Goal: Task Accomplishment & Management: Manage account settings

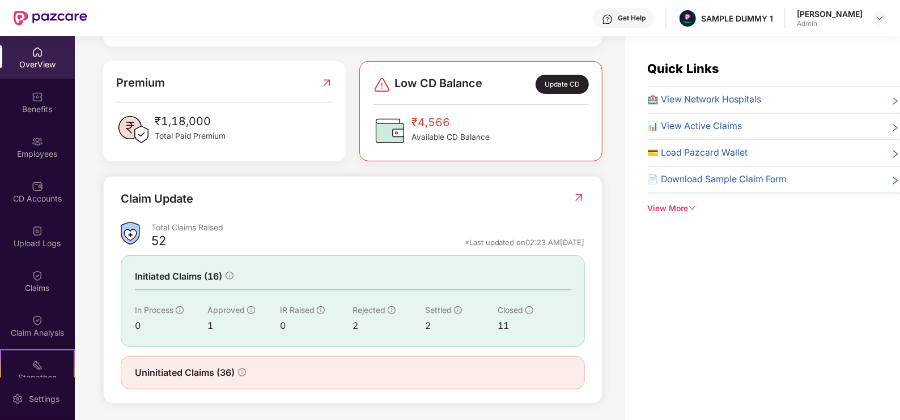
scroll to position [281, 0]
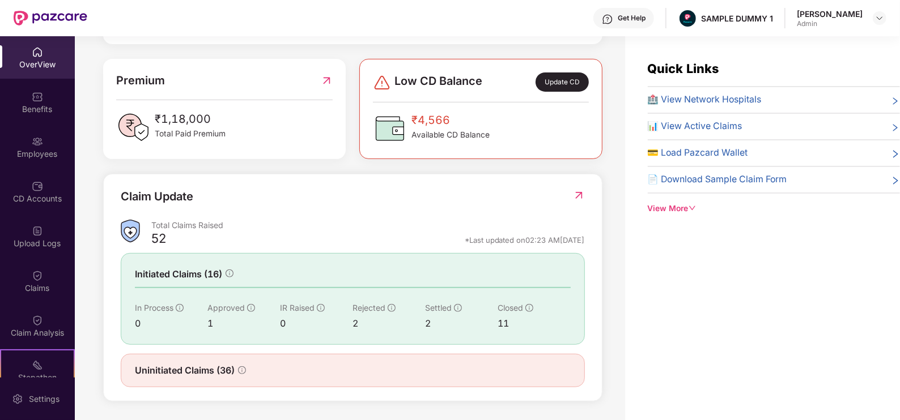
click at [680, 207] on div "View More" at bounding box center [773, 209] width 252 height 12
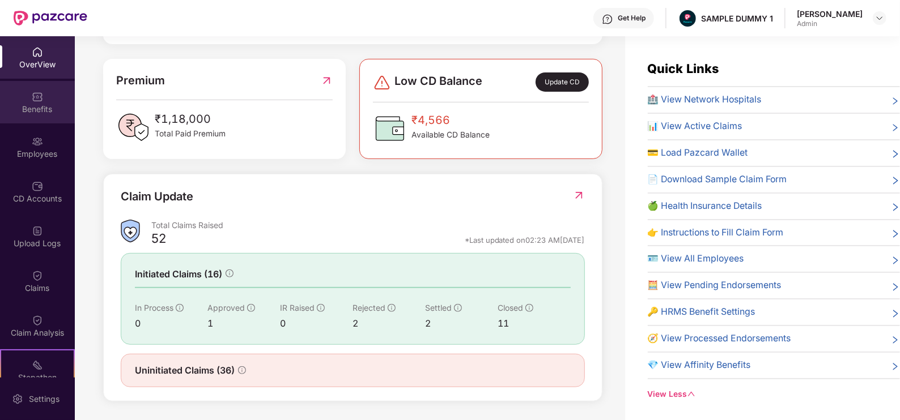
click at [47, 106] on div "Benefits" at bounding box center [37, 109] width 75 height 11
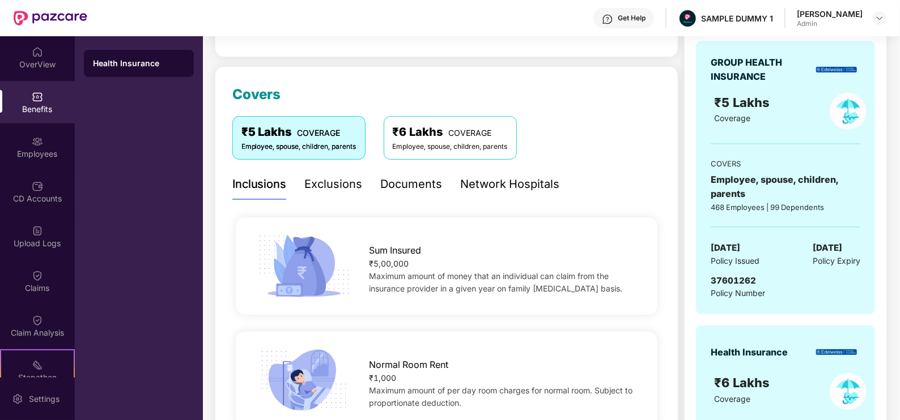
scroll to position [111, 0]
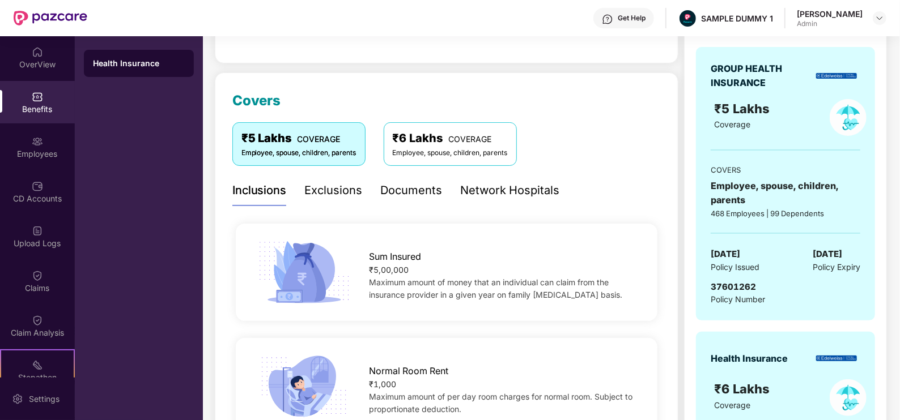
click at [327, 189] on div "Exclusions" at bounding box center [334, 191] width 58 height 18
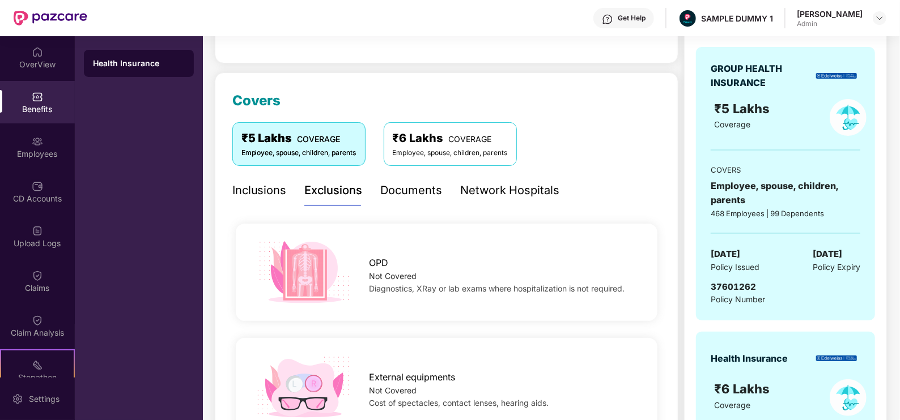
click at [437, 190] on div "Documents" at bounding box center [412, 191] width 62 height 18
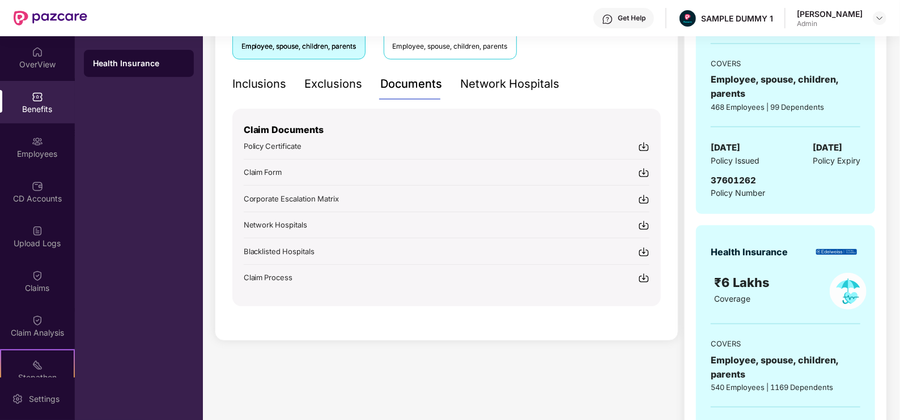
scroll to position [219, 0]
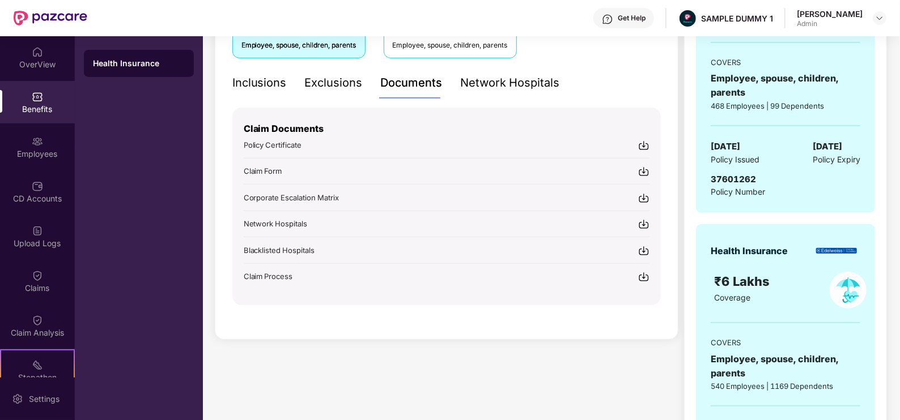
click at [491, 82] on div "Network Hospitals" at bounding box center [510, 83] width 99 height 18
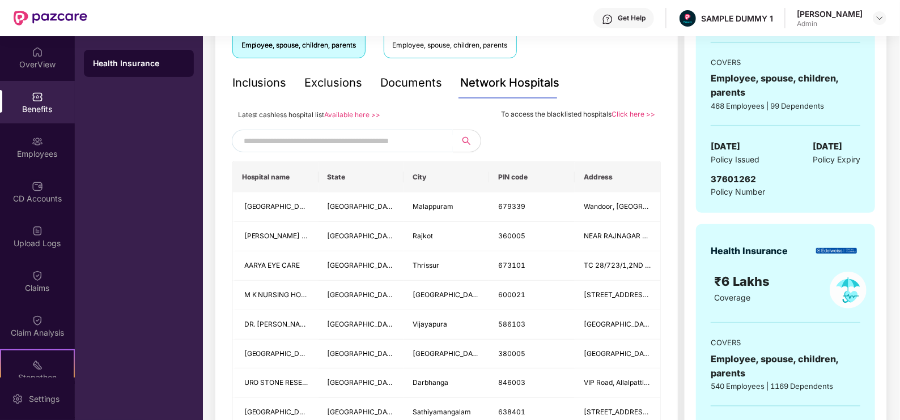
click at [307, 133] on input "text" at bounding box center [341, 141] width 194 height 17
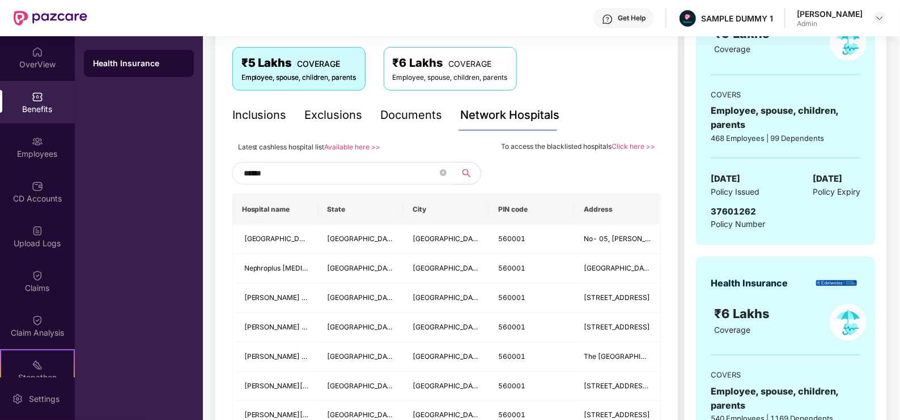
scroll to position [185, 0]
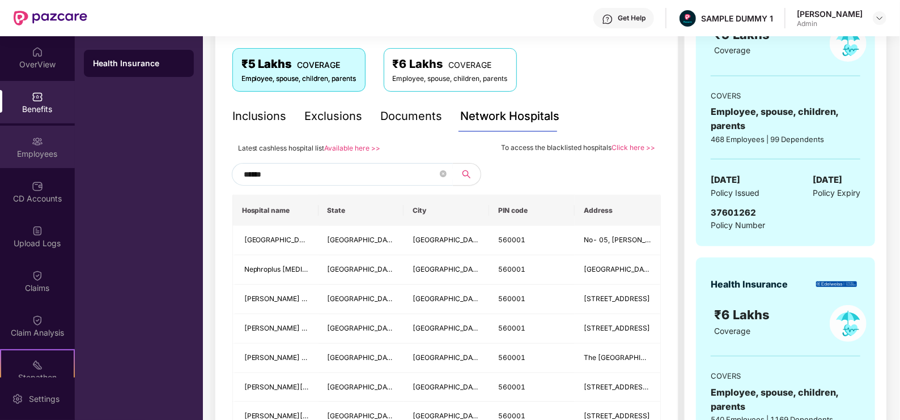
type input "******"
click at [18, 146] on div "Employees" at bounding box center [37, 147] width 75 height 42
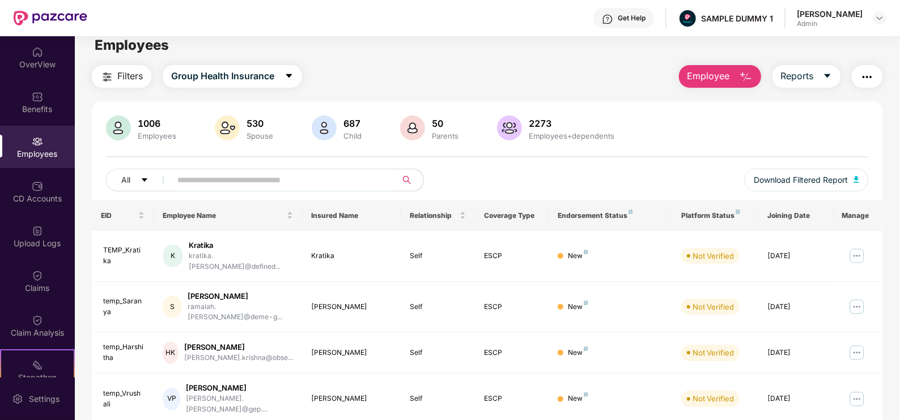
scroll to position [0, 0]
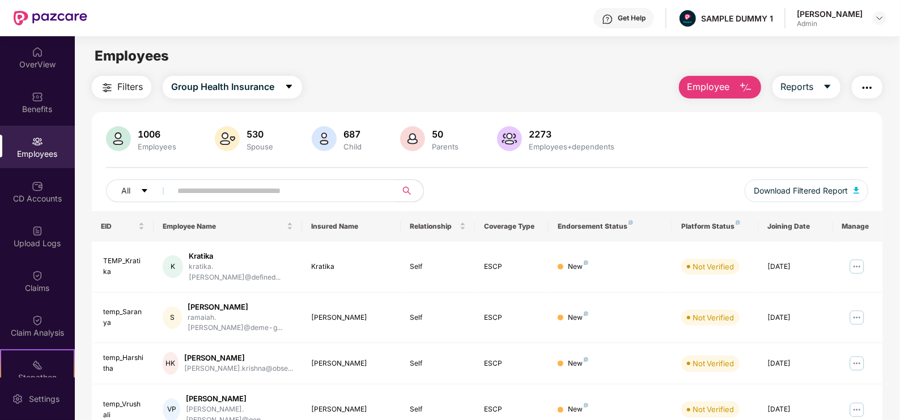
click at [690, 90] on span "Employee" at bounding box center [708, 87] width 42 height 14
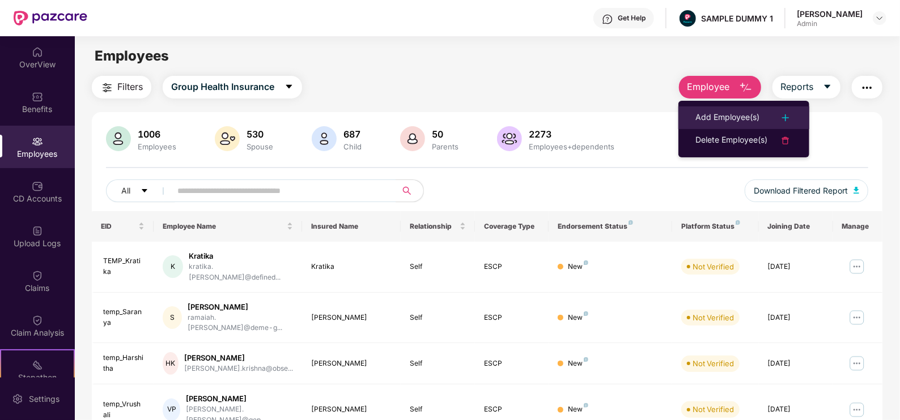
click at [700, 116] on div "Add Employee(s)" at bounding box center [727, 118] width 64 height 14
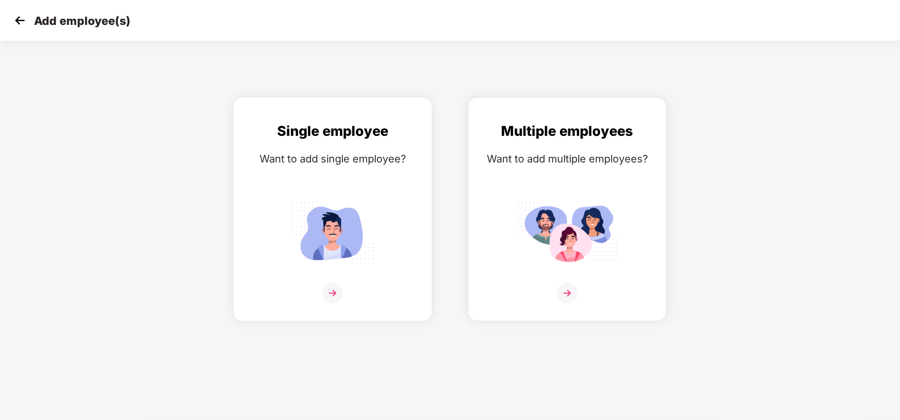
click at [344, 199] on img at bounding box center [333, 233] width 102 height 71
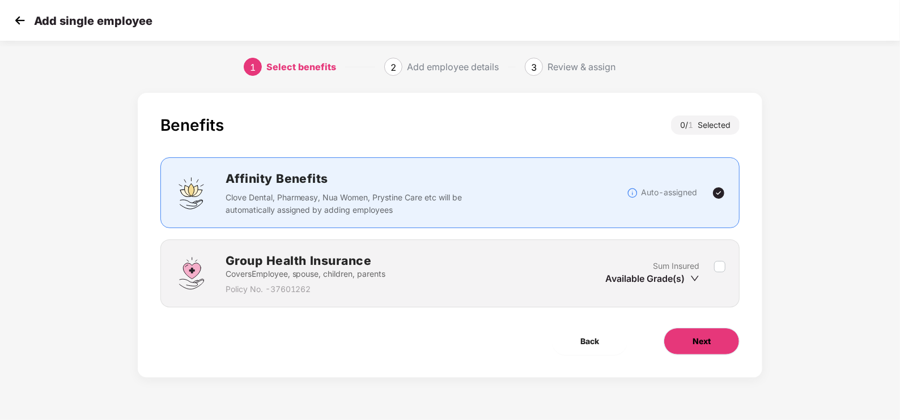
click at [698, 351] on button "Next" at bounding box center [701, 341] width 76 height 27
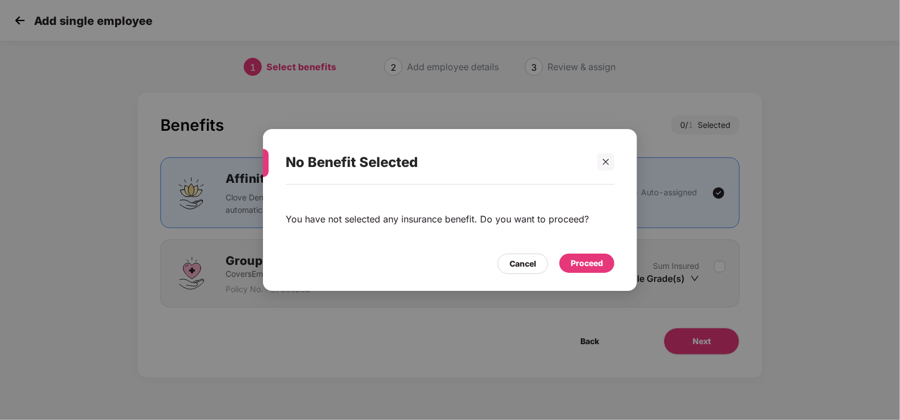
click at [586, 261] on div "Proceed" at bounding box center [586, 263] width 32 height 12
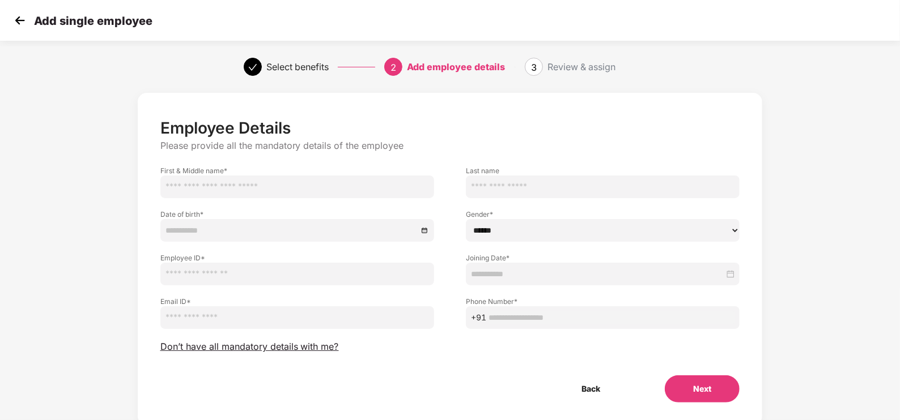
click at [14, 20] on img at bounding box center [19, 20] width 17 height 17
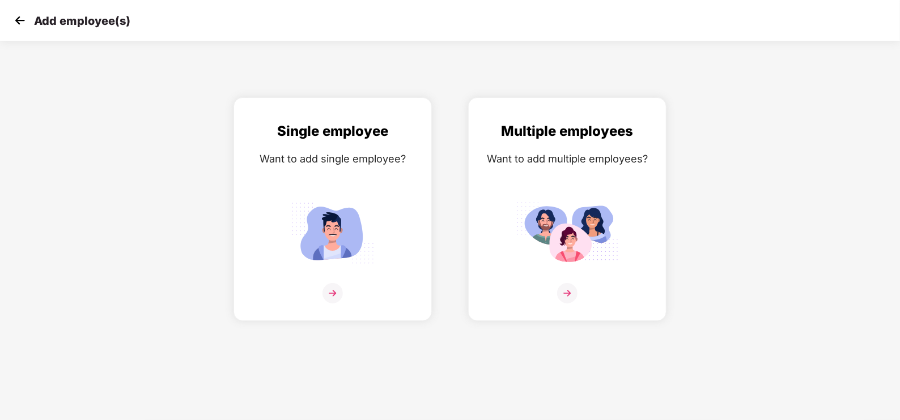
click at [14, 20] on img at bounding box center [19, 20] width 17 height 17
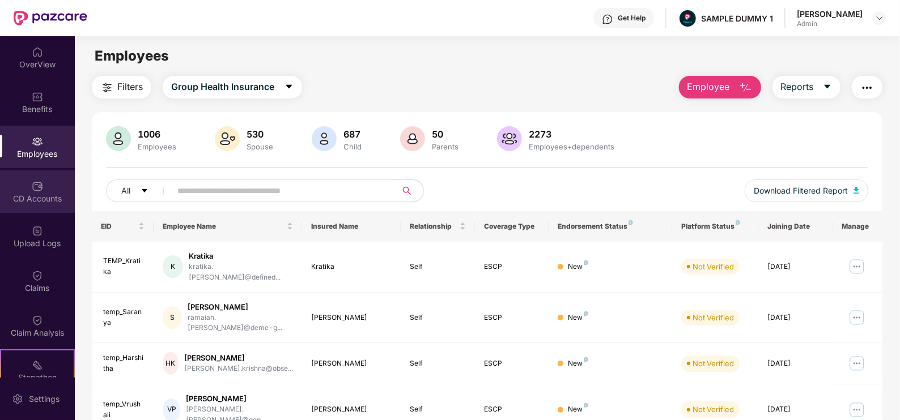
click at [25, 193] on div "CD Accounts" at bounding box center [37, 198] width 75 height 11
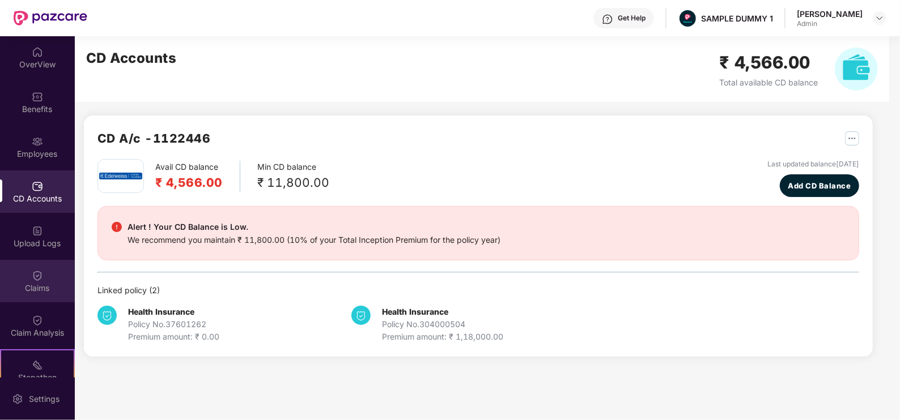
click at [19, 284] on div "Claims" at bounding box center [37, 288] width 75 height 11
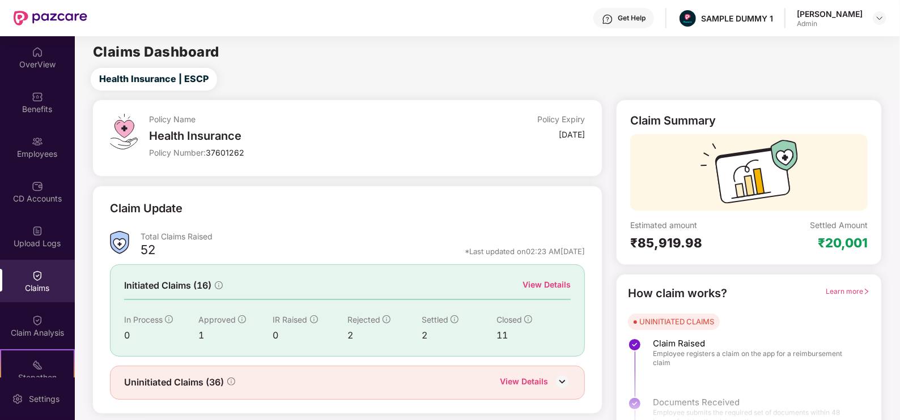
click at [552, 286] on div "View Details" at bounding box center [546, 285] width 48 height 12
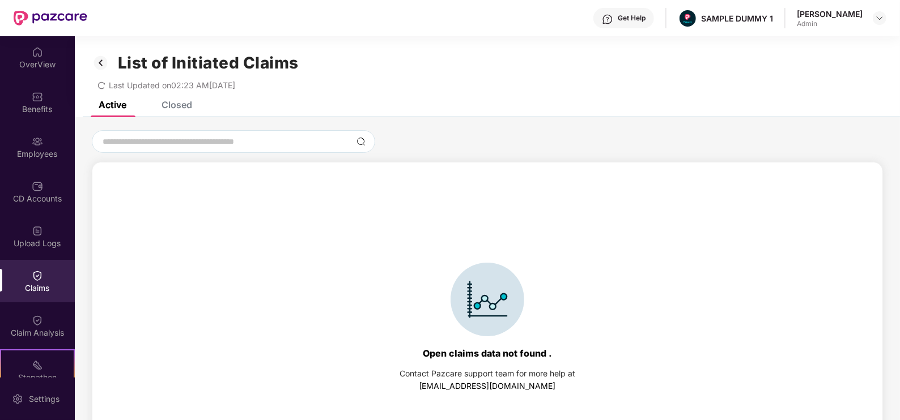
click at [172, 102] on div "Closed" at bounding box center [176, 104] width 31 height 11
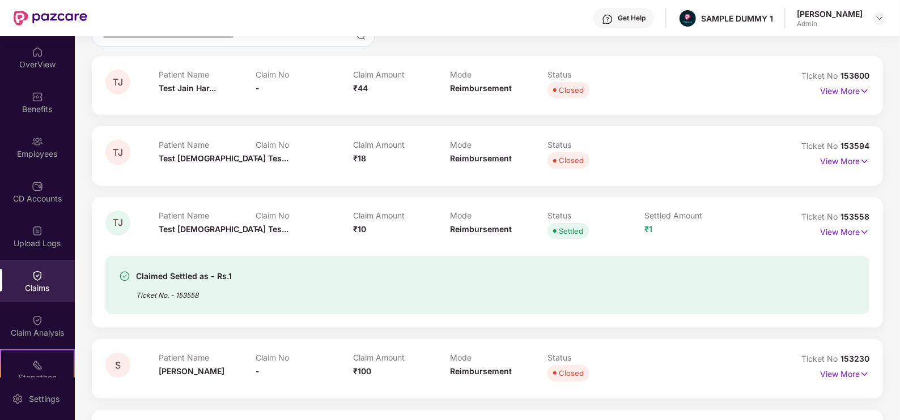
scroll to position [108, 0]
click at [855, 234] on p "View More" at bounding box center [844, 228] width 49 height 15
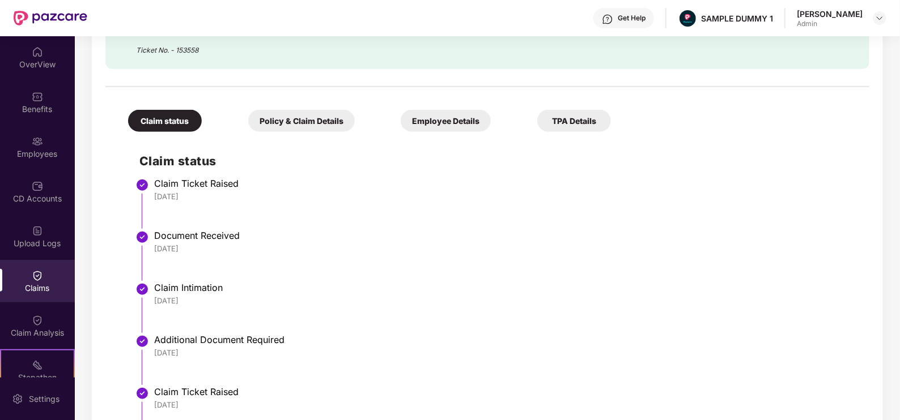
scroll to position [388, 0]
click at [285, 120] on div "Policy & Claim Details" at bounding box center [301, 120] width 106 height 22
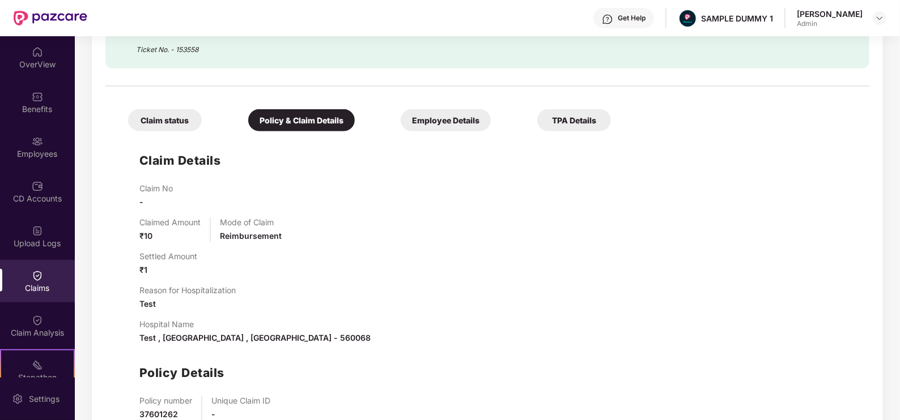
click at [456, 114] on div "Employee Details" at bounding box center [445, 120] width 90 height 22
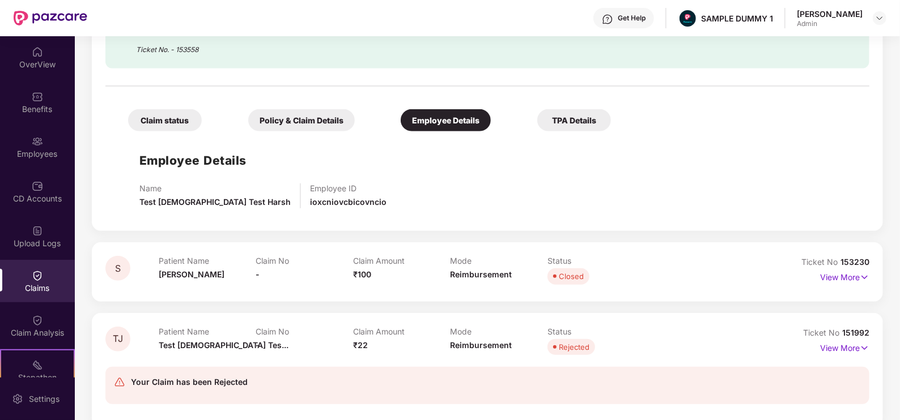
click at [566, 114] on div "TPA Details" at bounding box center [574, 120] width 74 height 22
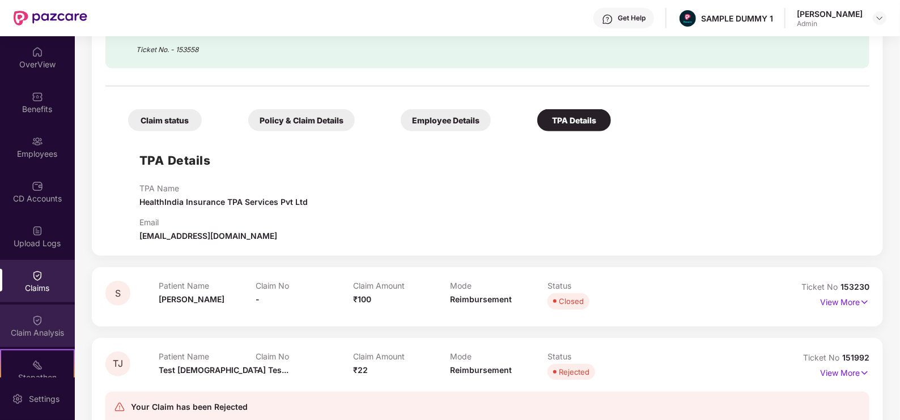
click at [34, 326] on div "Claim Analysis" at bounding box center [37, 326] width 75 height 42
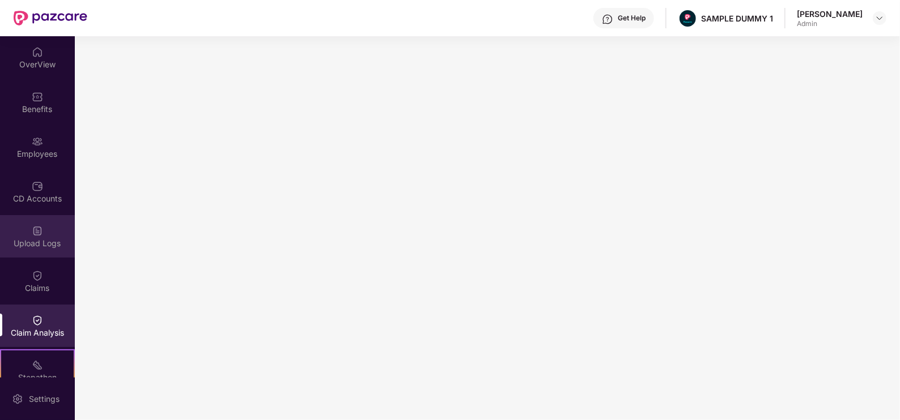
scroll to position [150, 0]
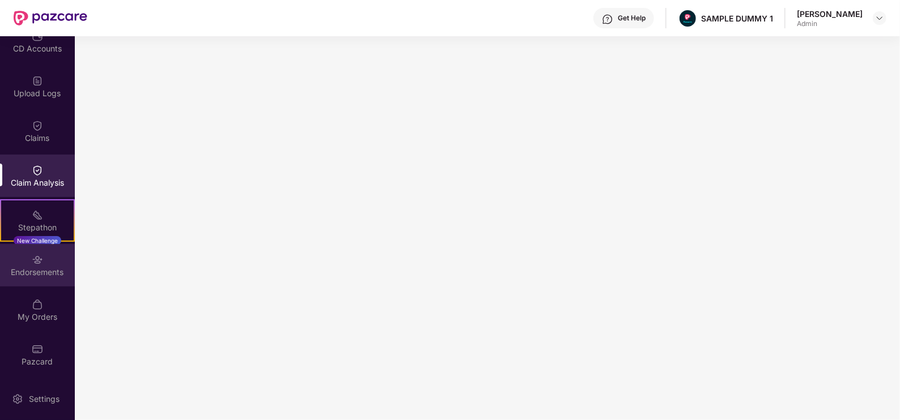
click at [53, 254] on div "Endorsements" at bounding box center [37, 265] width 75 height 42
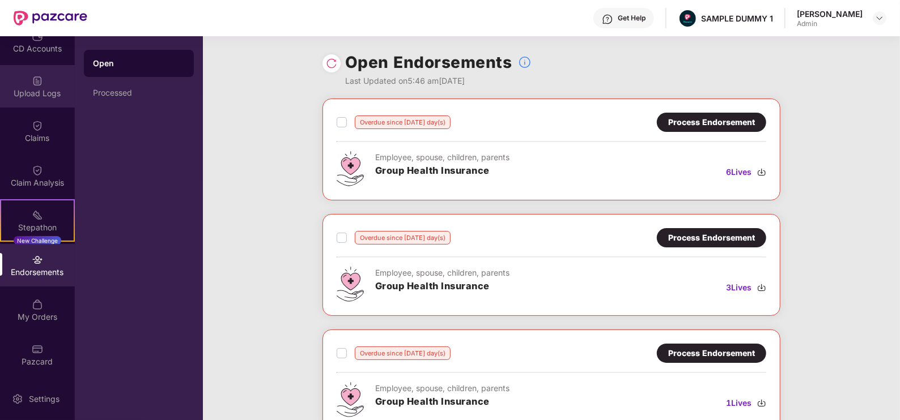
click at [31, 95] on div "Upload Logs" at bounding box center [37, 93] width 75 height 11
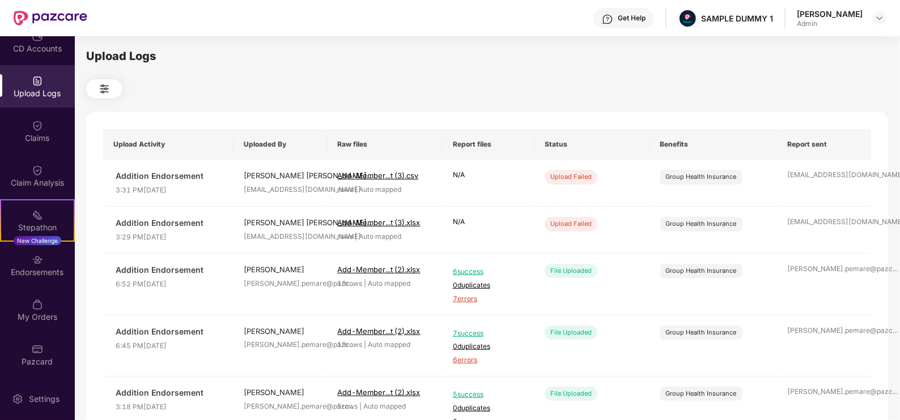
scroll to position [0, 0]
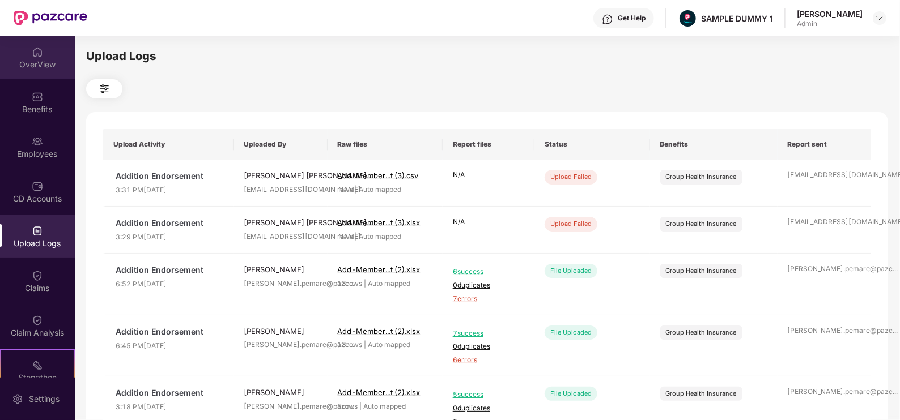
click at [32, 61] on div "OverView" at bounding box center [37, 64] width 75 height 11
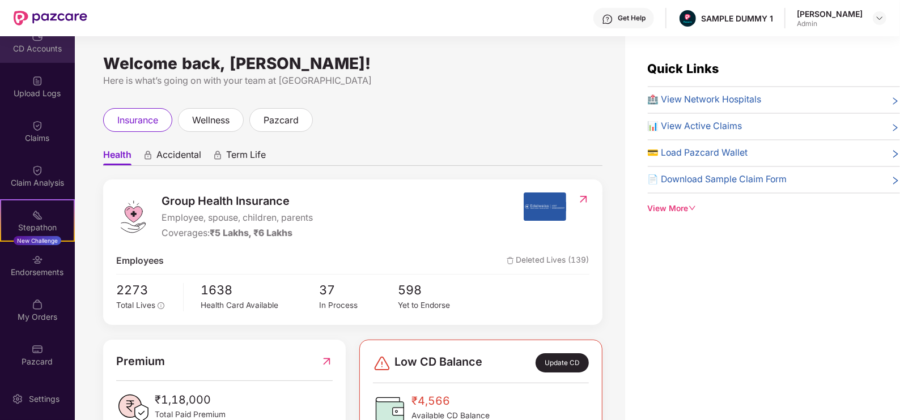
scroll to position [36, 0]
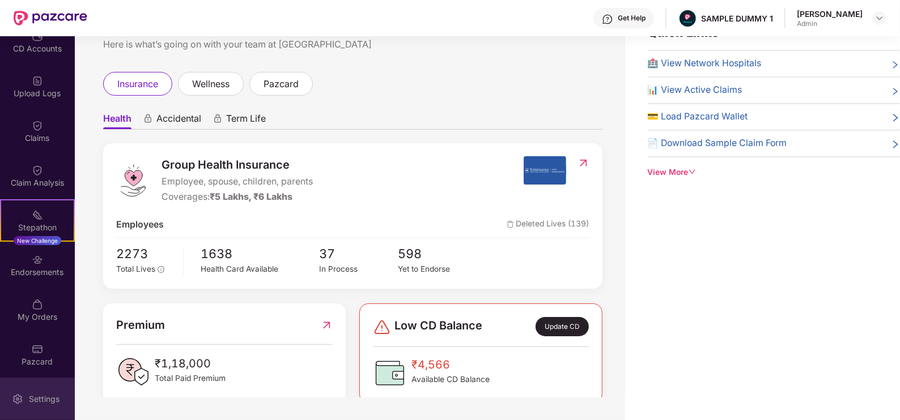
click at [35, 407] on div "Settings" at bounding box center [37, 399] width 75 height 42
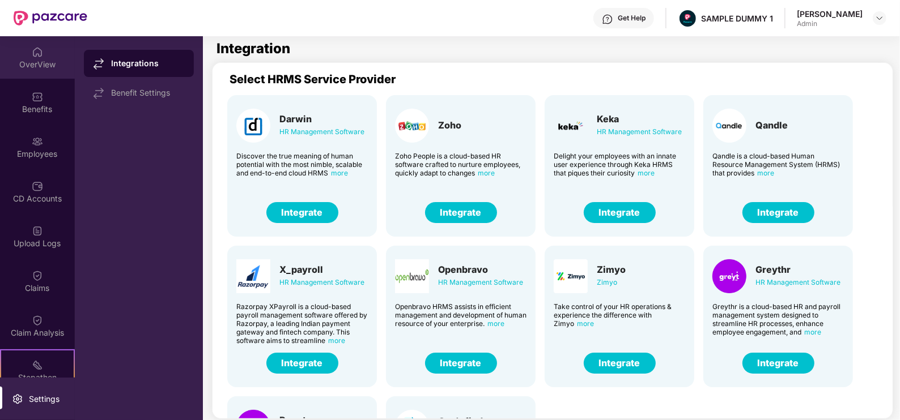
click at [51, 70] on div "OverView" at bounding box center [37, 57] width 75 height 42
